Goal: Task Accomplishment & Management: Complete application form

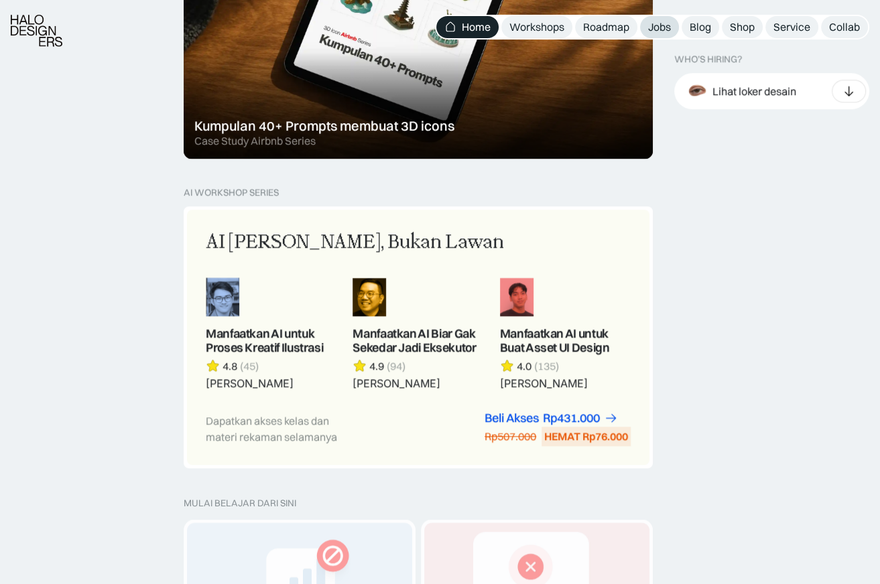
click at [665, 35] on link "Jobs" at bounding box center [659, 27] width 39 height 22
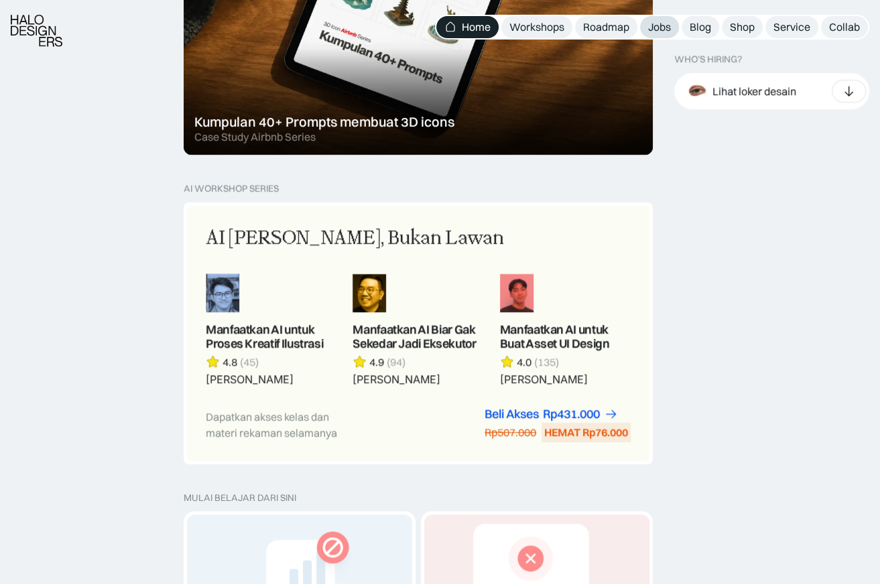
scroll to position [1026, 0]
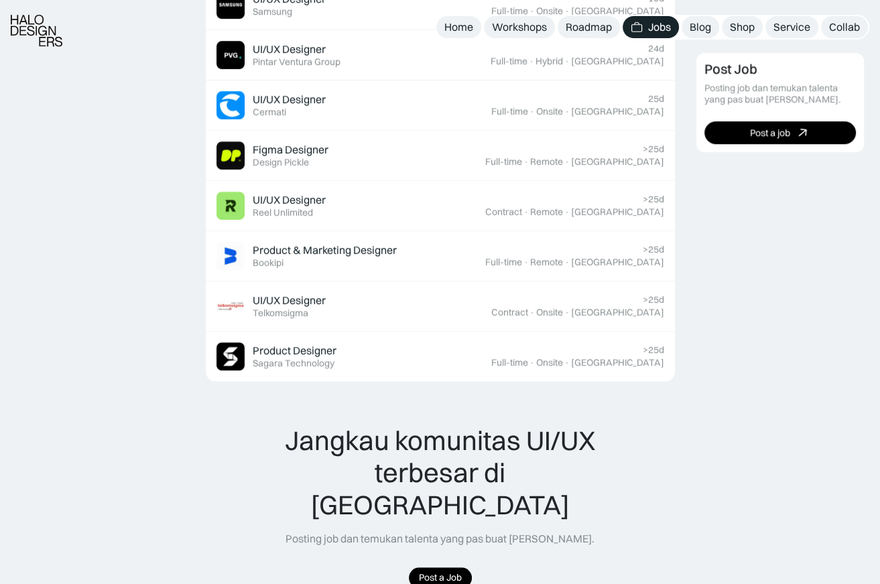
scroll to position [1000, 0]
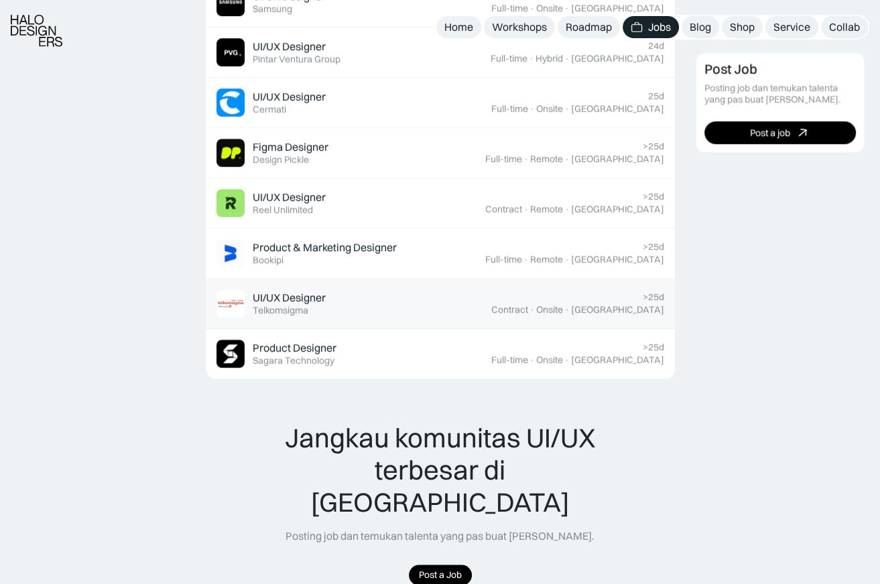
click at [438, 284] on link "UI/UX Designer Featured Telkomsigma >25d Contract · Onsite · Yogyakarta" at bounding box center [440, 304] width 469 height 50
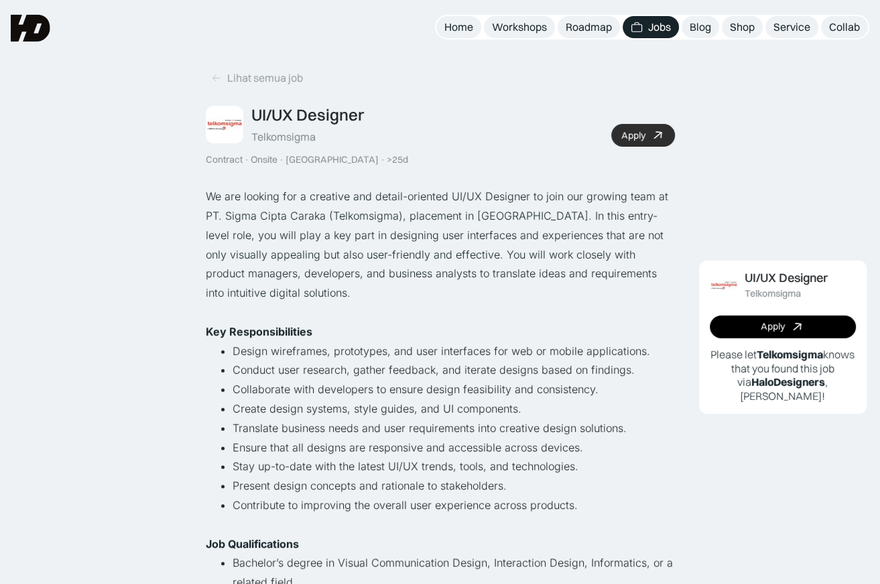
click at [629, 139] on div "Apply" at bounding box center [633, 135] width 24 height 11
click at [256, 84] on div "Lihat semua job" at bounding box center [265, 78] width 76 height 14
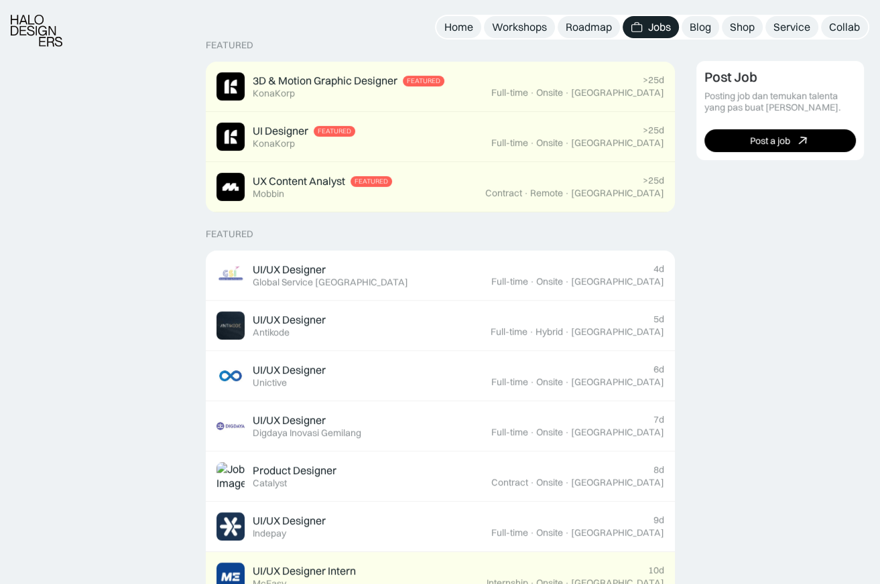
scroll to position [326, 0]
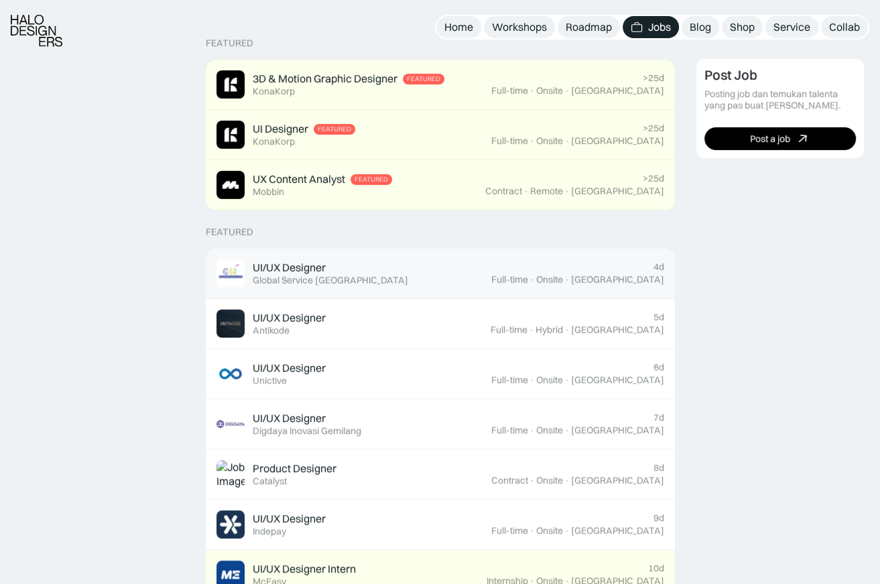
click at [361, 273] on div "UI/UX Designer Featured Global Service [GEOGRAPHIC_DATA]" at bounding box center [353, 273] width 275 height 28
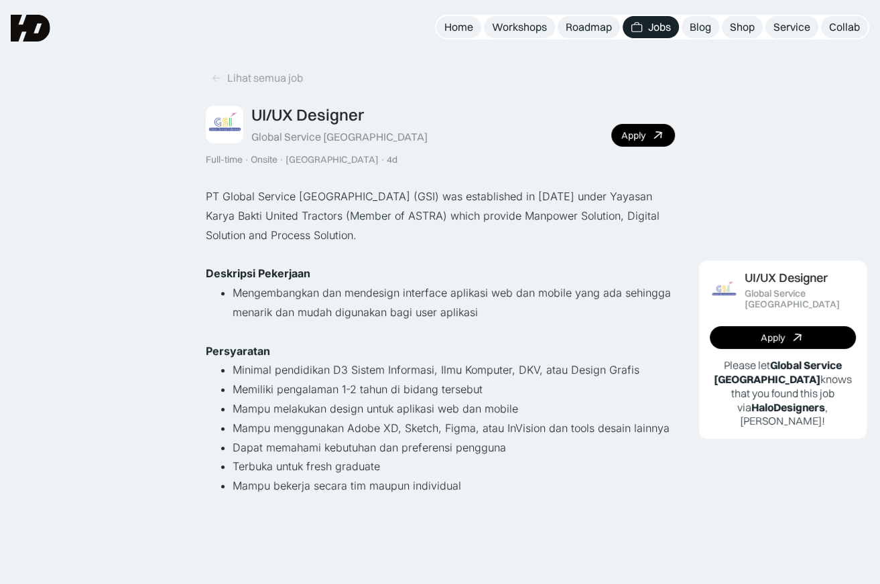
click at [633, 147] on div "UI/UX Designer Global Service [GEOGRAPHIC_DATA] Full-time · Onsite · [GEOGRAPHI…" at bounding box center [440, 135] width 469 height 60
click at [635, 138] on div "Apply" at bounding box center [633, 135] width 24 height 11
click at [270, 77] on div "Lihat semua job" at bounding box center [265, 78] width 76 height 14
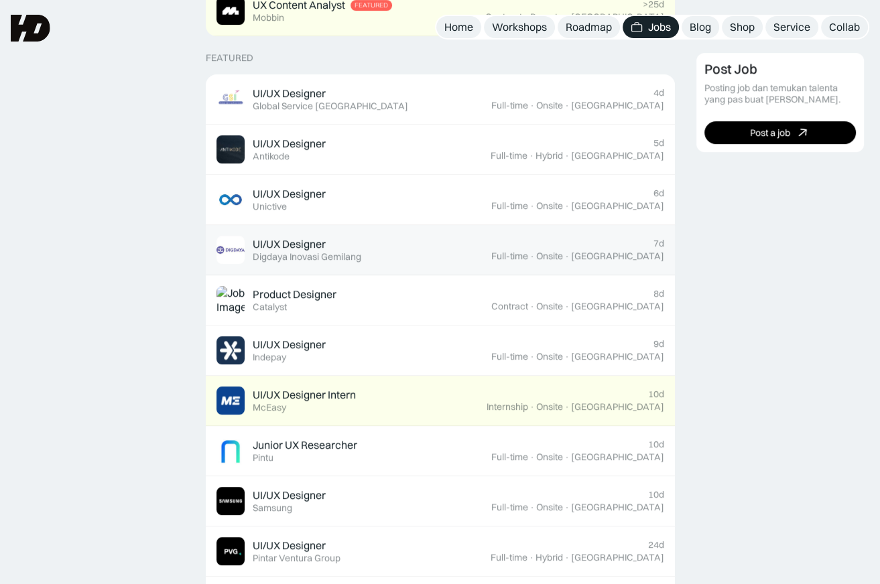
scroll to position [496, 0]
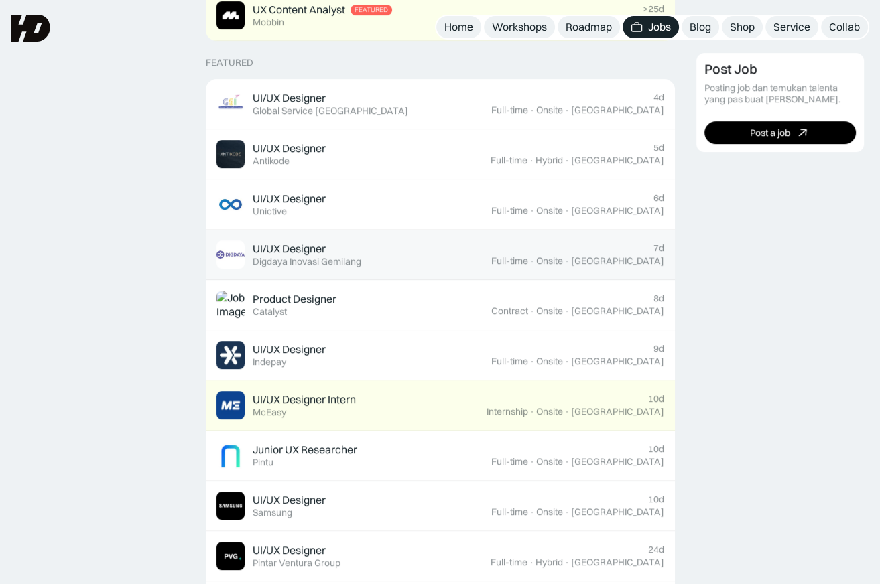
click at [399, 261] on div "UI/UX Designer Featured Digdaya Inovasi Gemilang" at bounding box center [353, 255] width 275 height 28
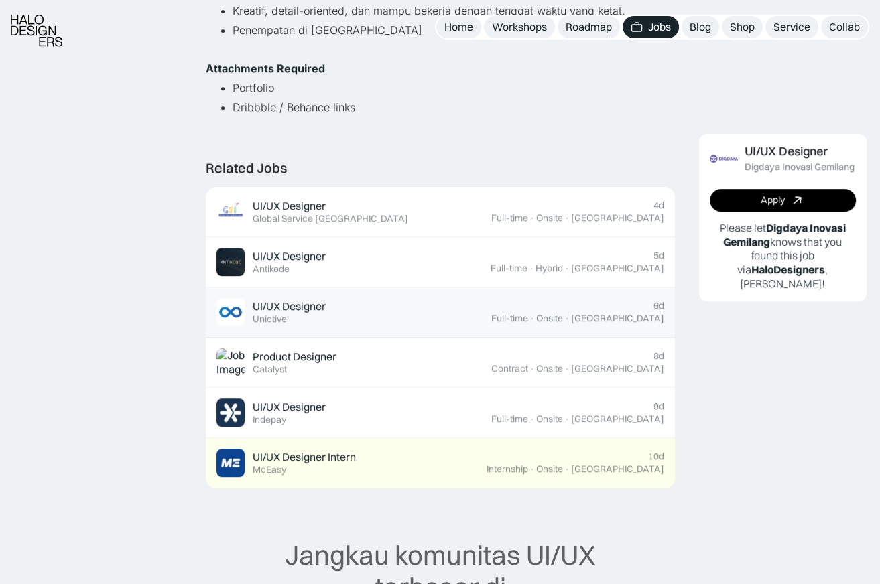
scroll to position [495, 0]
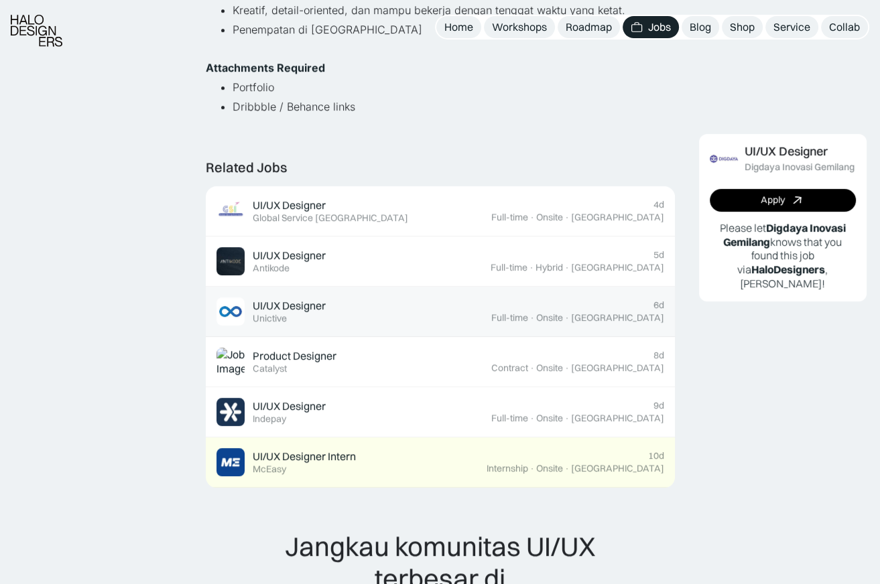
click at [407, 304] on div "UI/UX Designer Featured Unictive" at bounding box center [353, 312] width 275 height 28
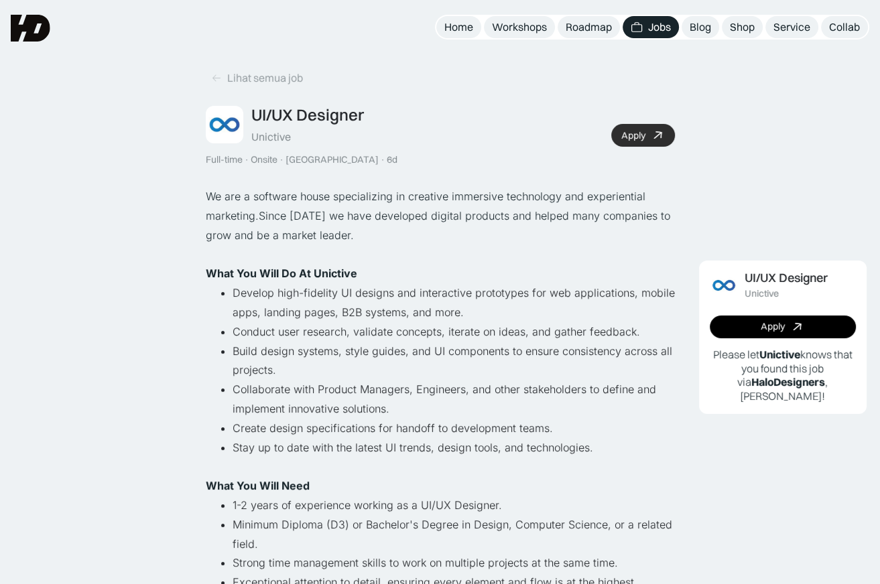
click at [622, 135] on div "Apply" at bounding box center [633, 135] width 24 height 11
click at [269, 85] on link "Lihat semua job" at bounding box center [257, 78] width 103 height 22
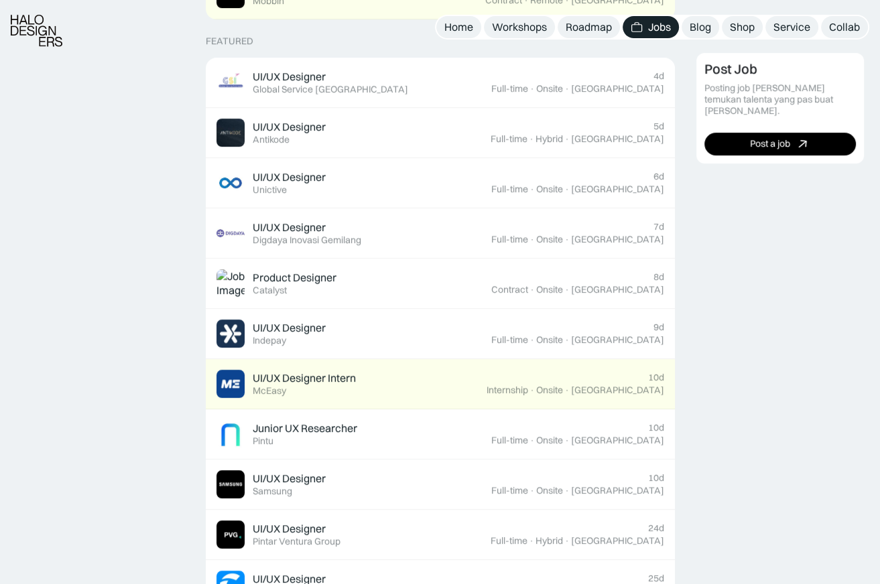
scroll to position [517, 0]
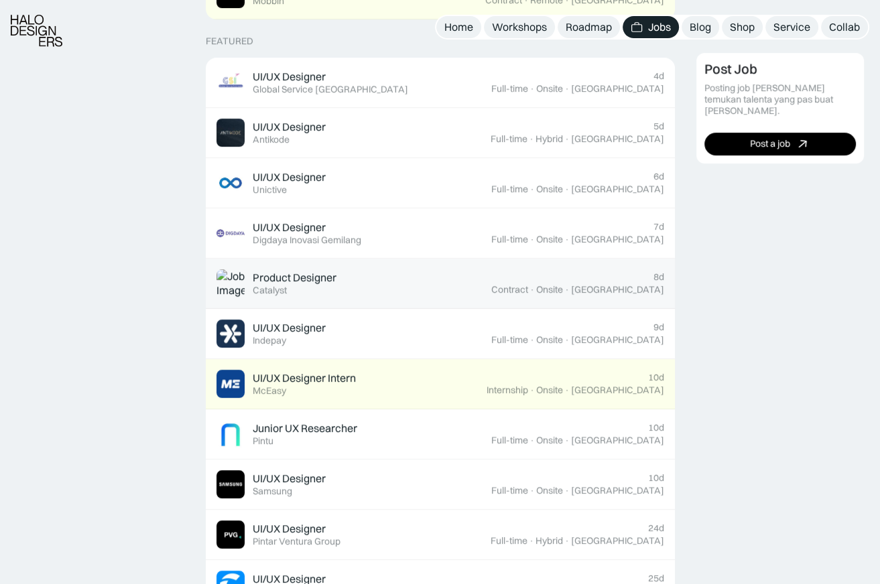
click at [355, 292] on div "Product Designer Featured Catalyst" at bounding box center [353, 283] width 275 height 28
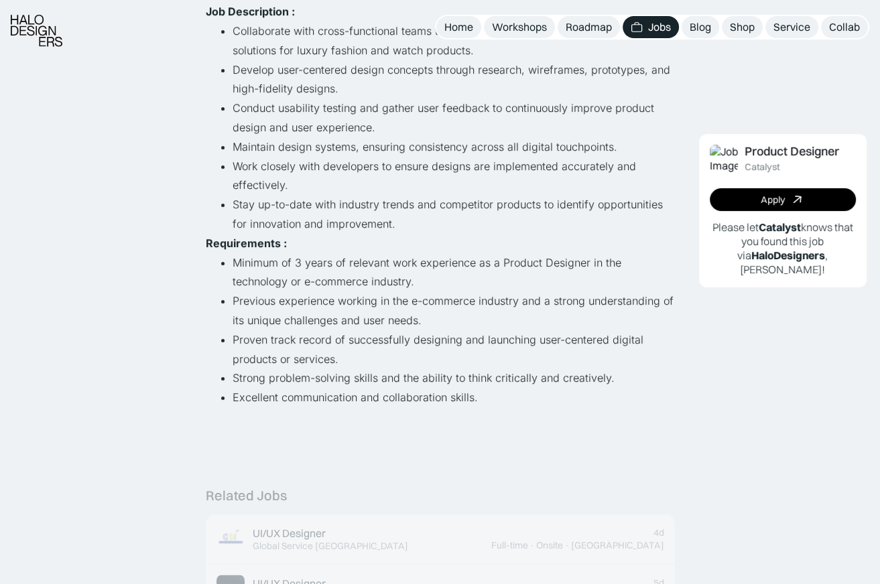
scroll to position [281, 0]
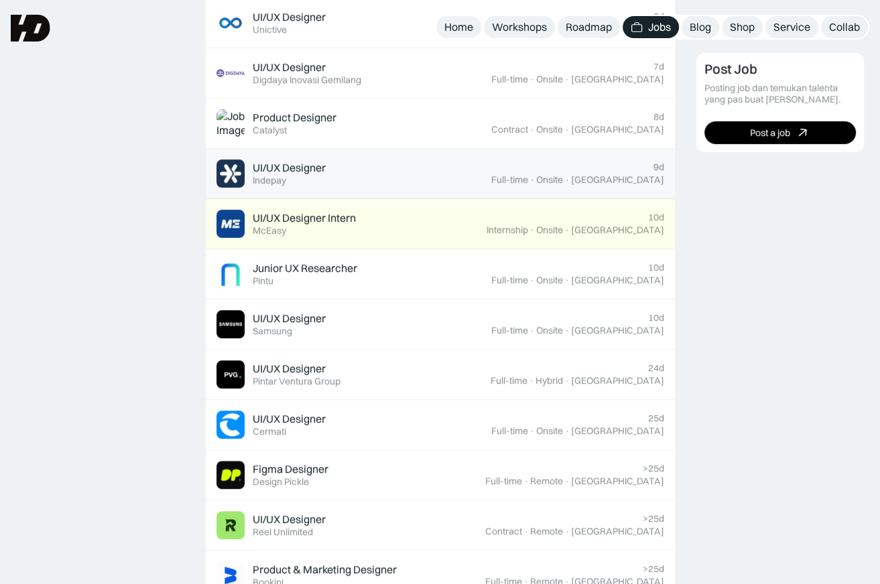
scroll to position [676, 0]
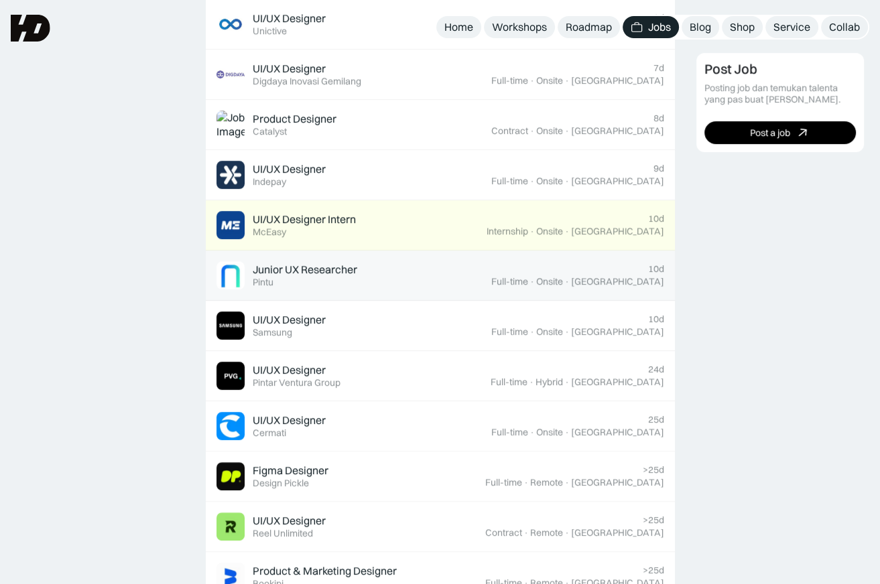
click at [422, 279] on div "Junior UX Researcher Featured Pintu" at bounding box center [353, 275] width 275 height 28
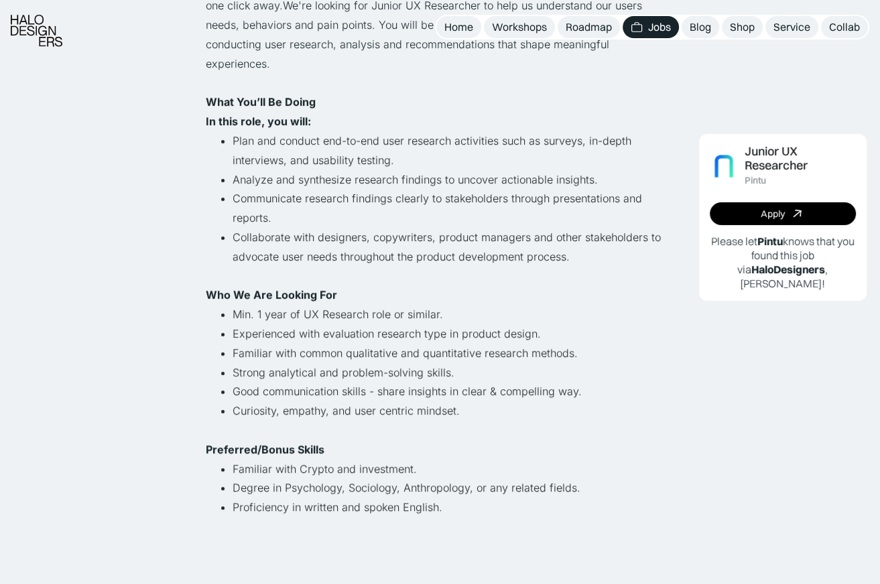
scroll to position [303, 0]
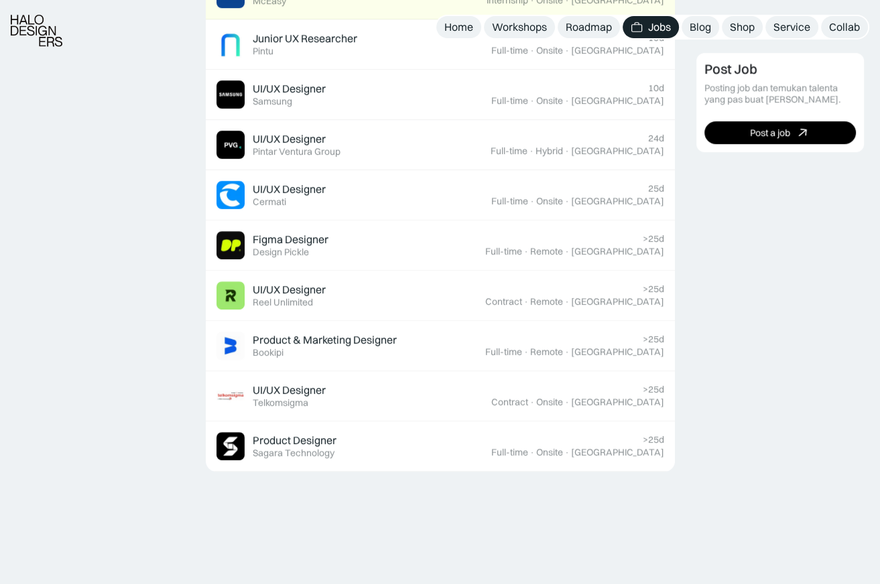
scroll to position [917, 0]
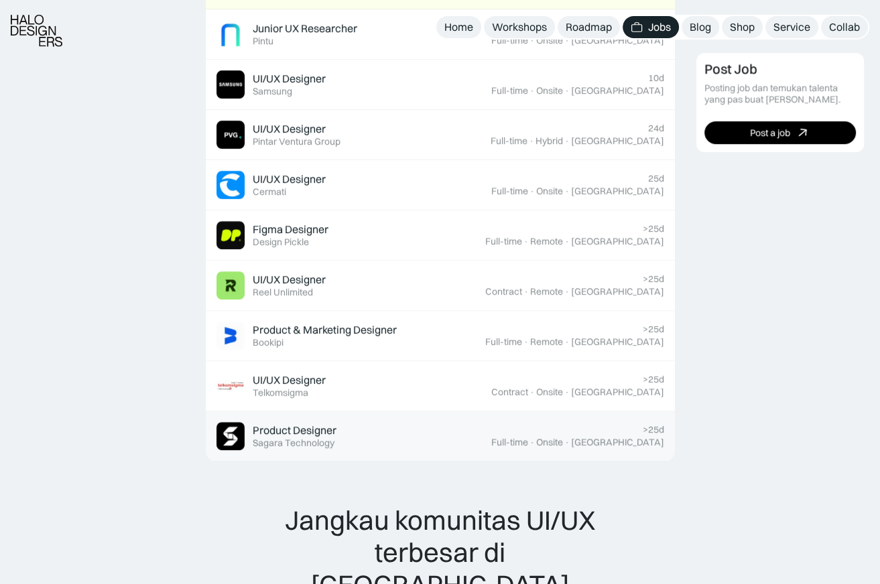
click at [402, 426] on div "Product Designer Featured Sagara Technology" at bounding box center [353, 436] width 275 height 28
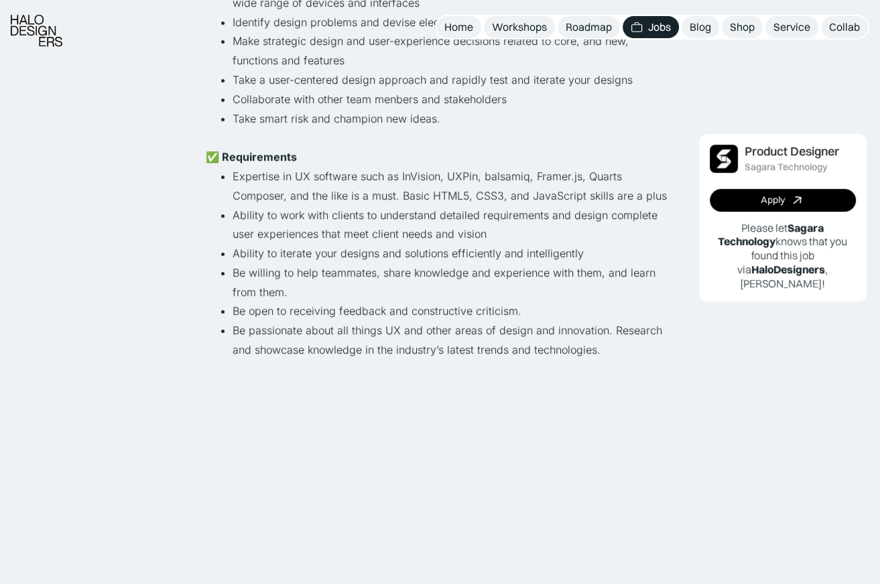
scroll to position [525, 0]
